Goal: Information Seeking & Learning: Learn about a topic

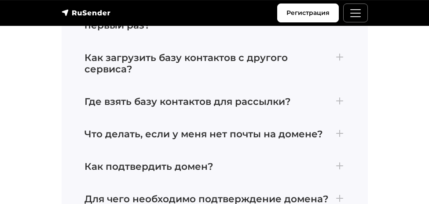
scroll to position [2954, 0]
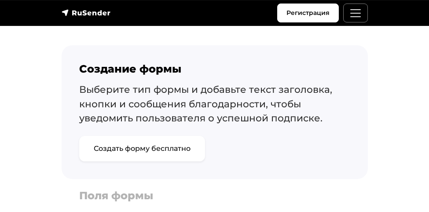
scroll to position [506, 0]
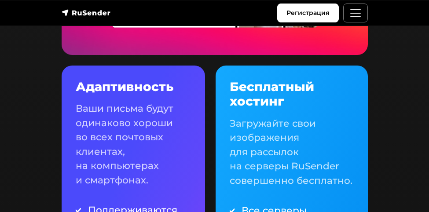
scroll to position [1013, 0]
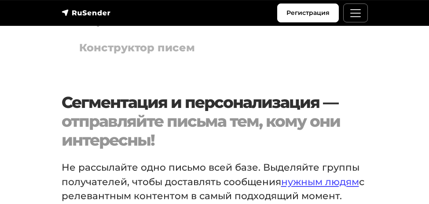
scroll to position [928, 0]
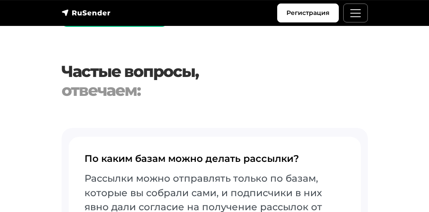
scroll to position [2363, 0]
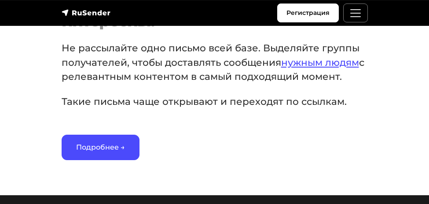
scroll to position [1097, 0]
